Goal: Information Seeking & Learning: Learn about a topic

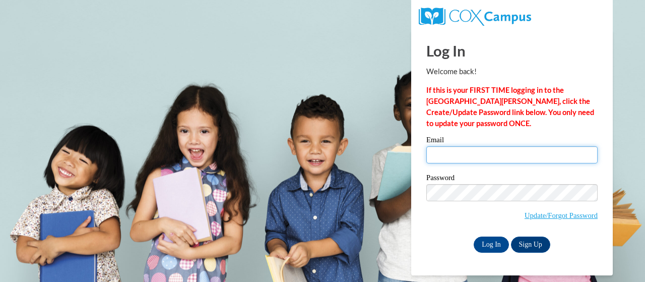
click at [471, 158] on input "Email" at bounding box center [511, 154] width 171 height 17
type input "gunter.shannon.r@muscogee.k12.ga.us"
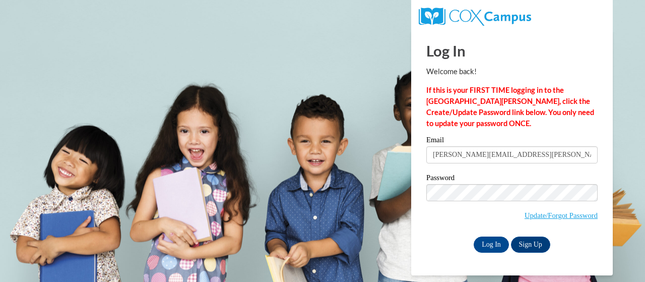
click at [502, 179] on label "Password" at bounding box center [511, 179] width 171 height 10
click at [491, 246] on input "Log In" at bounding box center [491, 244] width 35 height 16
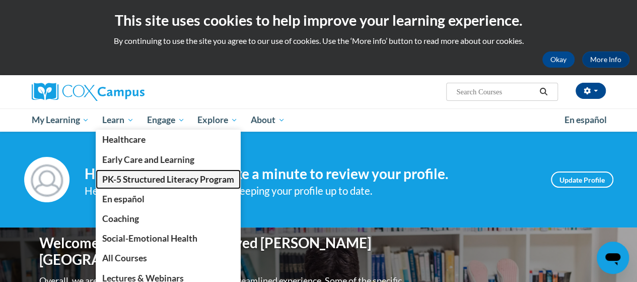
click at [138, 178] on span "PK-5 Structured Literacy Program" at bounding box center [168, 179] width 132 height 11
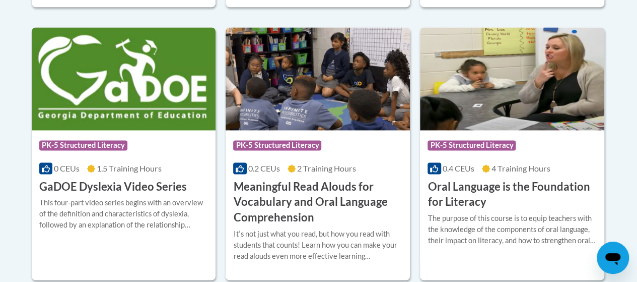
scroll to position [690, 0]
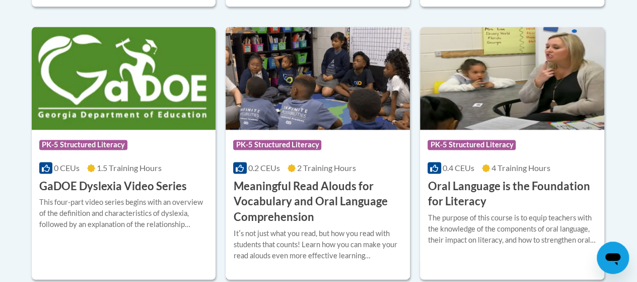
click at [311, 188] on h3 "Meaningful Read Alouds for Vocabulary and Oral Language Comprehension" at bounding box center [317, 201] width 169 height 46
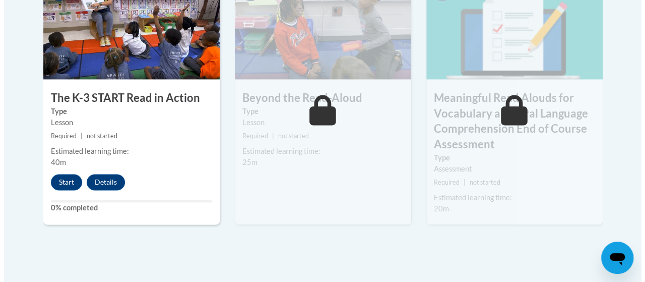
scroll to position [663, 0]
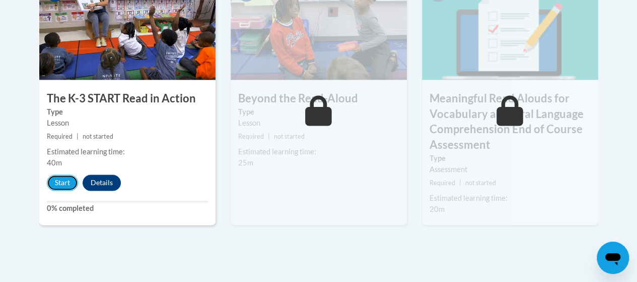
click at [62, 182] on button "Start" at bounding box center [62, 182] width 31 height 16
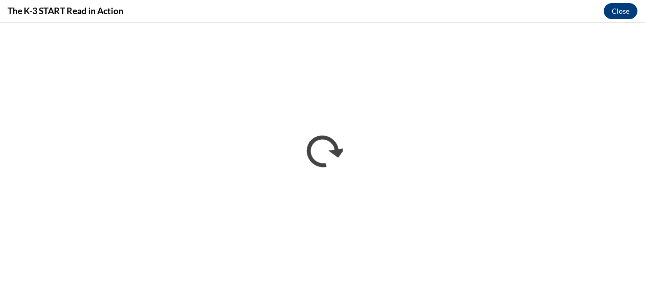
scroll to position [0, 0]
